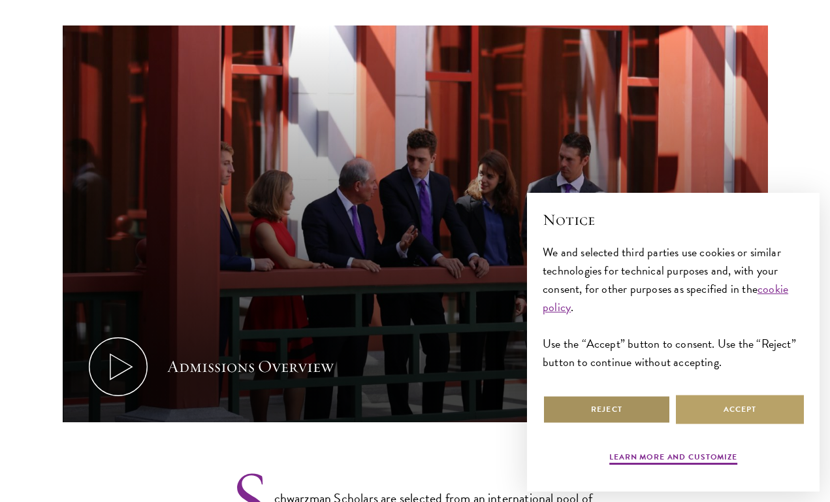
click at [637, 412] on button "Reject" at bounding box center [607, 409] width 128 height 29
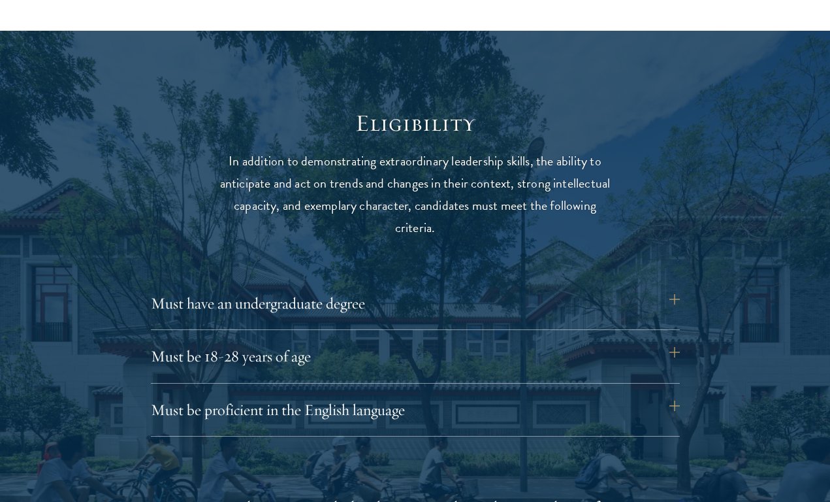
scroll to position [1588, 0]
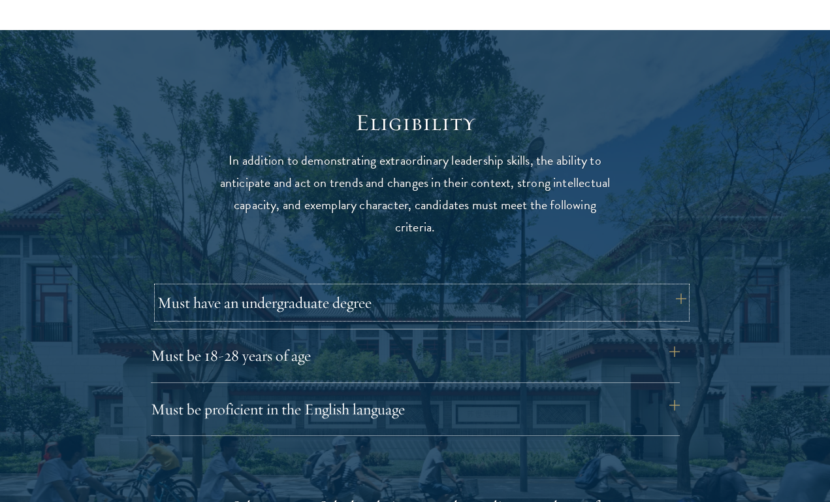
click at [417, 297] on button "Must have an undergraduate degree" at bounding box center [421, 302] width 529 height 31
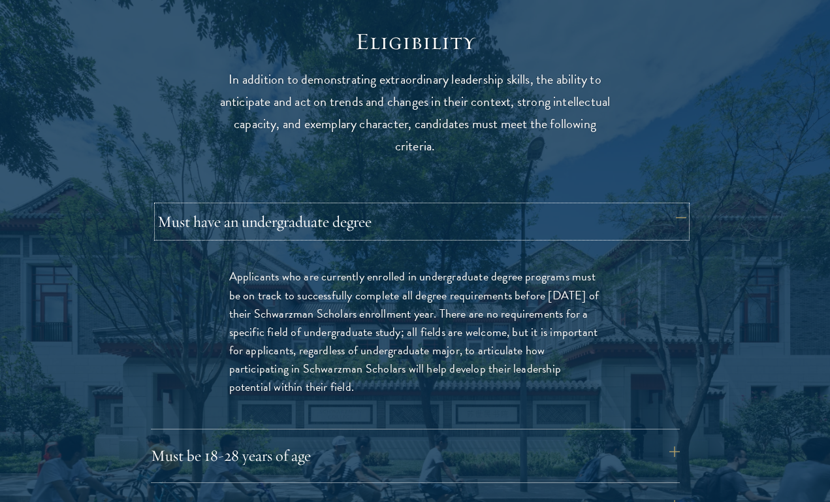
scroll to position [1718, 0]
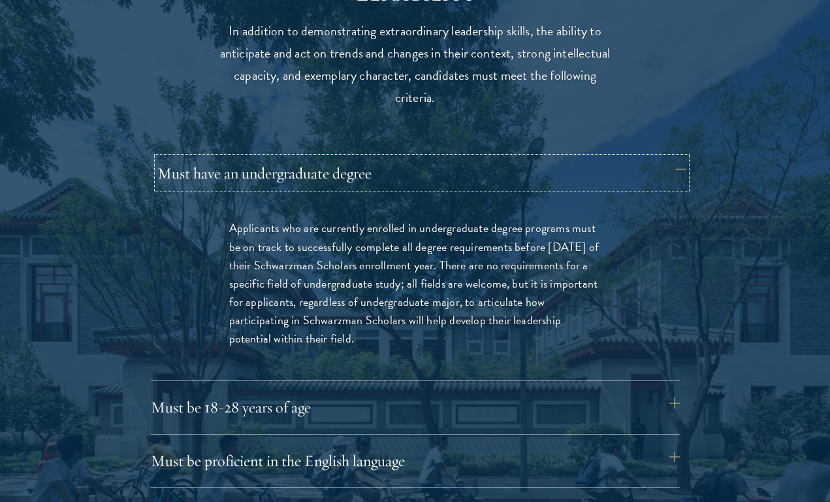
click at [379, 169] on button "Must have an undergraduate degree" at bounding box center [421, 172] width 529 height 31
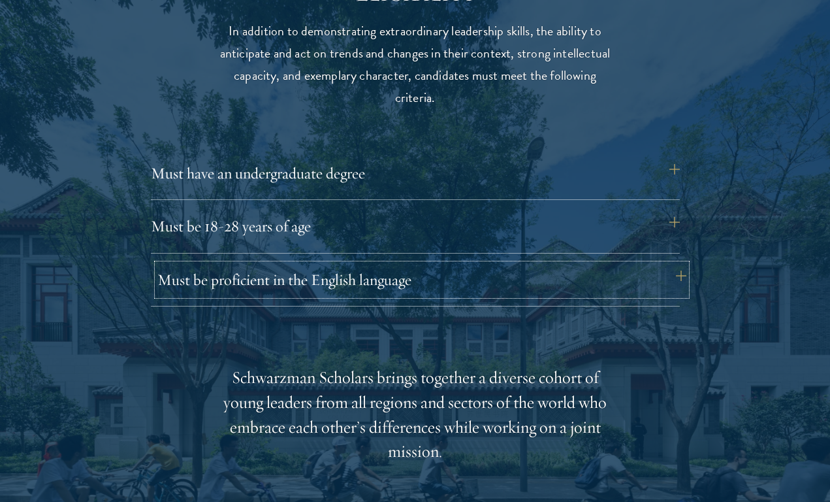
click at [372, 281] on button "Must be proficient in the English language" at bounding box center [421, 279] width 529 height 31
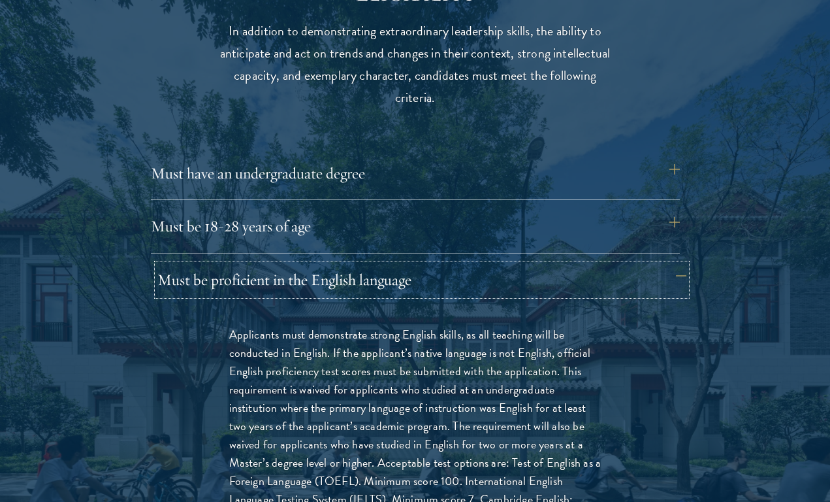
click at [372, 281] on button "Must be proficient in the English language" at bounding box center [421, 279] width 529 height 31
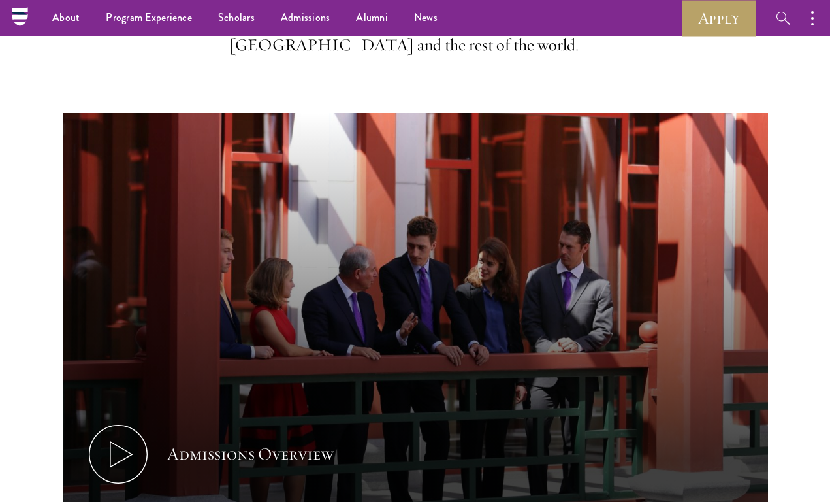
scroll to position [0, 0]
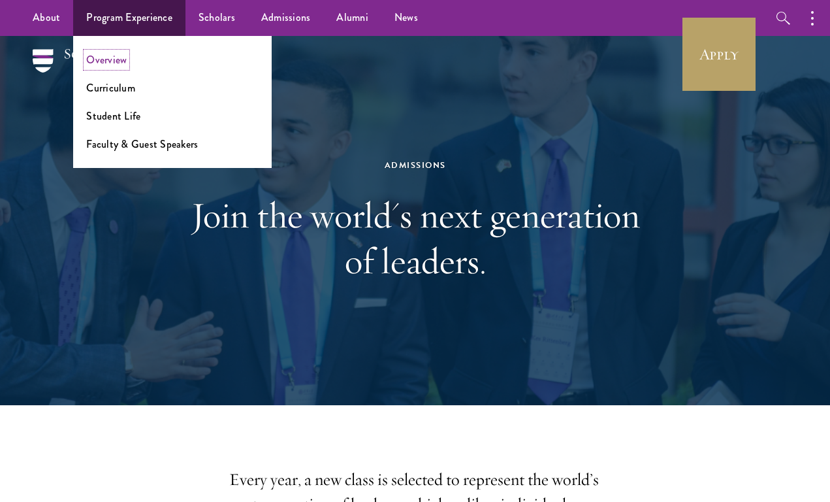
click at [113, 56] on link "Overview" at bounding box center [106, 59] width 41 height 15
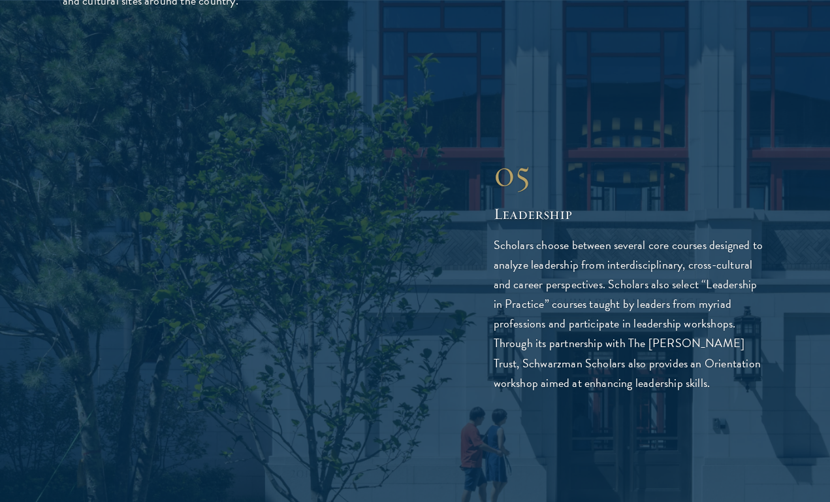
scroll to position [3397, 0]
